Goal: Check status: Check status

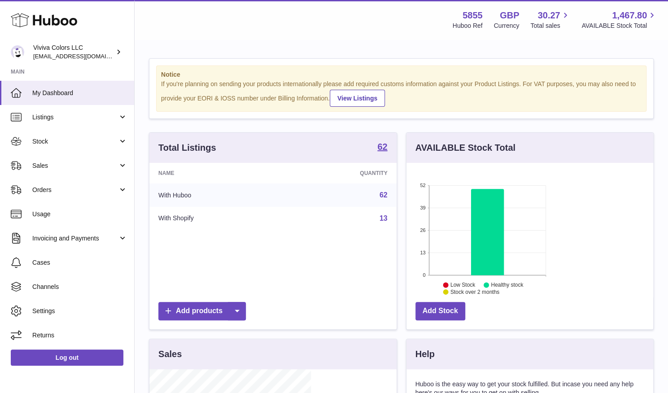
scroll to position [140, 162]
click at [57, 168] on span "Sales" at bounding box center [75, 166] width 86 height 9
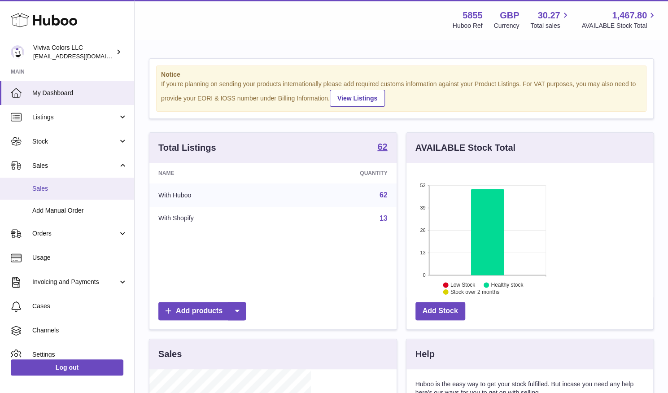
click at [48, 193] on link "Sales" at bounding box center [67, 189] width 134 height 22
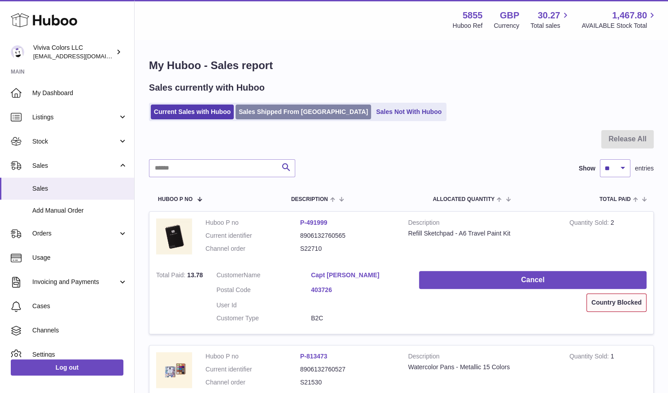
click at [284, 113] on link "Sales Shipped From [GEOGRAPHIC_DATA]" at bounding box center [304, 112] width 136 height 15
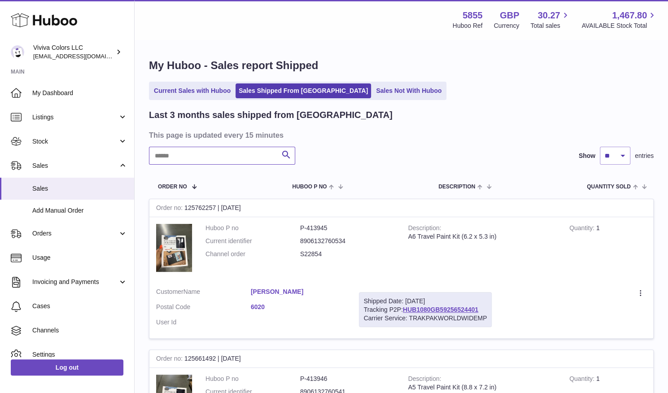
click at [227, 156] on input "text" at bounding box center [222, 156] width 146 height 18
type input "*****"
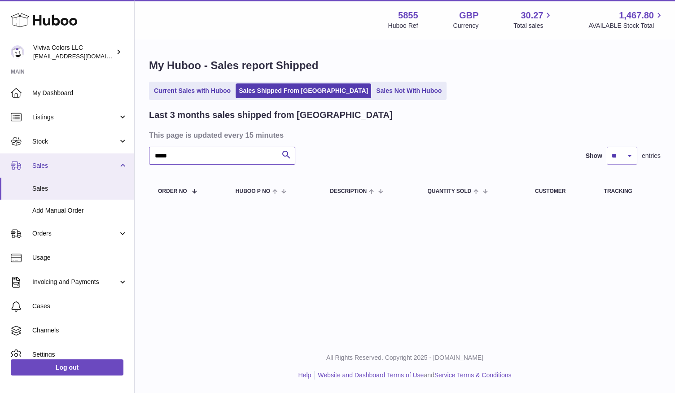
drag, startPoint x: 227, startPoint y: 156, endPoint x: 119, endPoint y: 158, distance: 108.2
click at [119, 158] on div "Huboo Viviva Colors LLC [EMAIL_ADDRESS][DOMAIN_NAME] Main My Dashboard Listings…" at bounding box center [337, 196] width 675 height 393
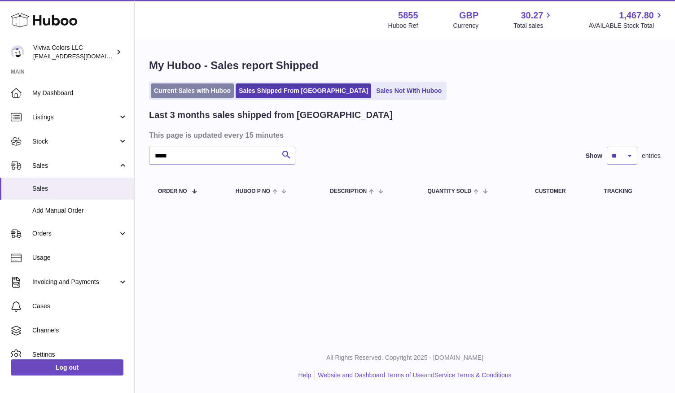
click at [199, 86] on link "Current Sales with Huboo" at bounding box center [192, 90] width 83 height 15
